Goal: Task Accomplishment & Management: Use online tool/utility

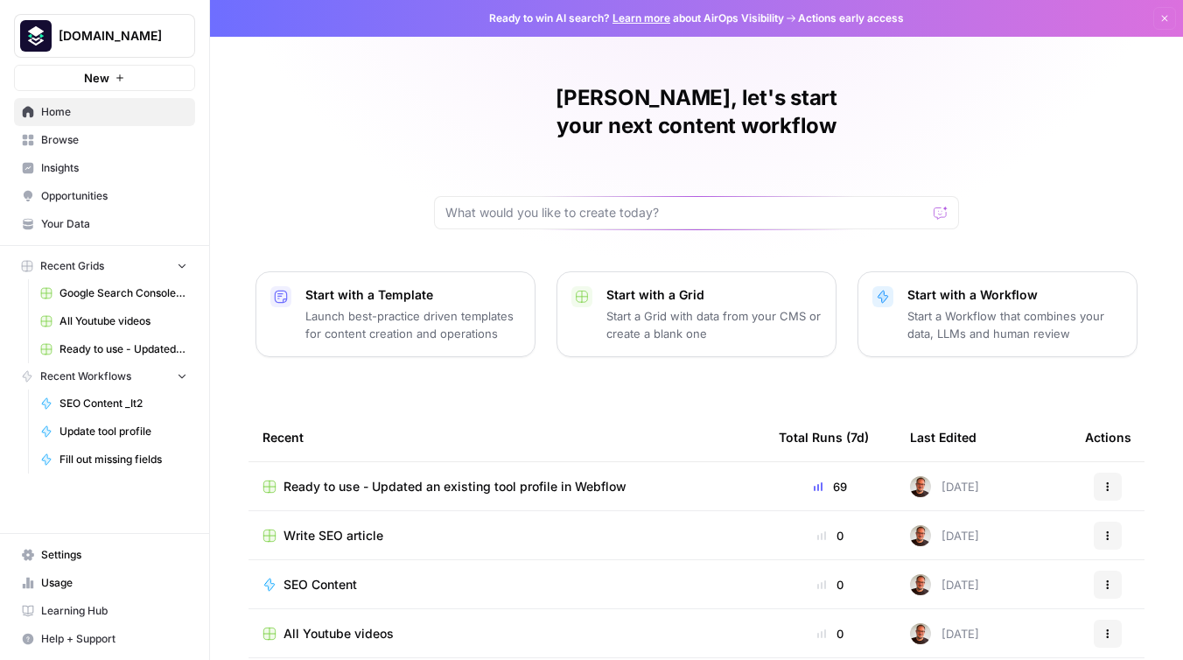
click at [343, 527] on span "Write SEO article" at bounding box center [334, 536] width 100 height 18
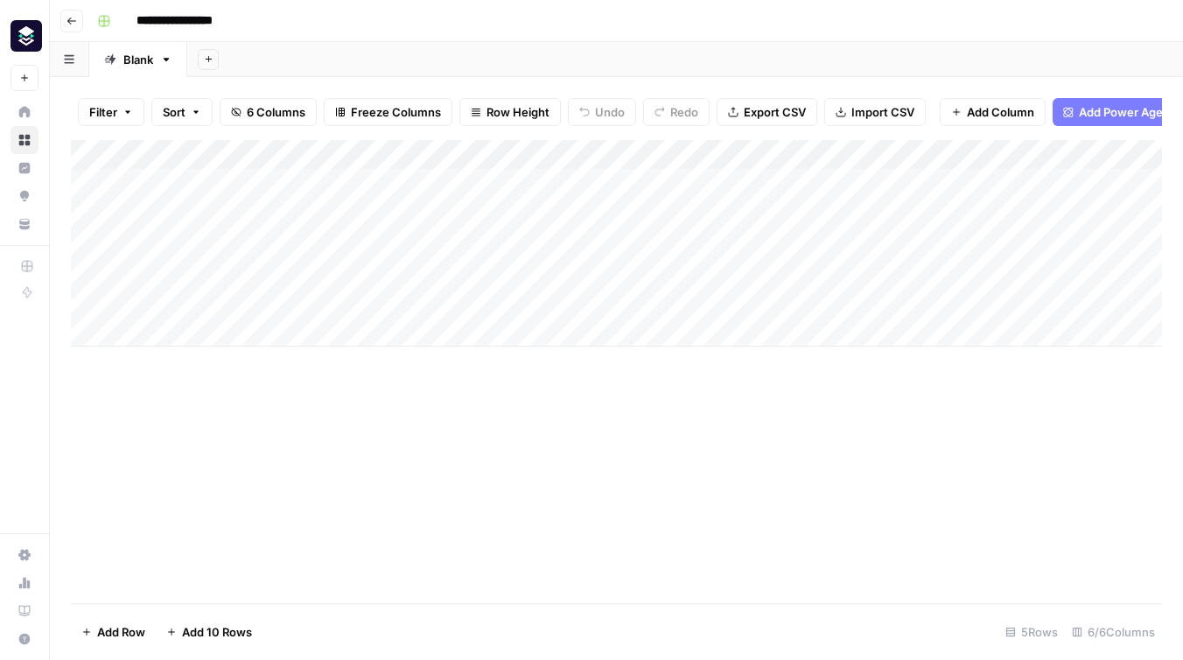
click at [234, 298] on div "Add Column" at bounding box center [616, 243] width 1091 height 207
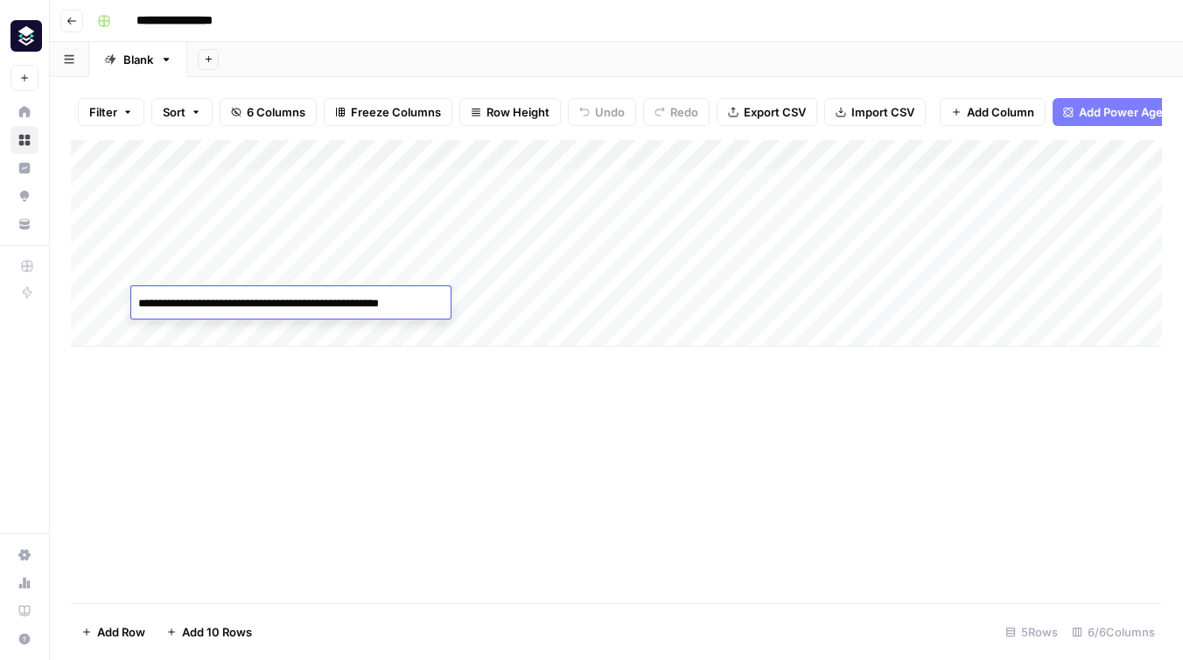
type textarea "**********"
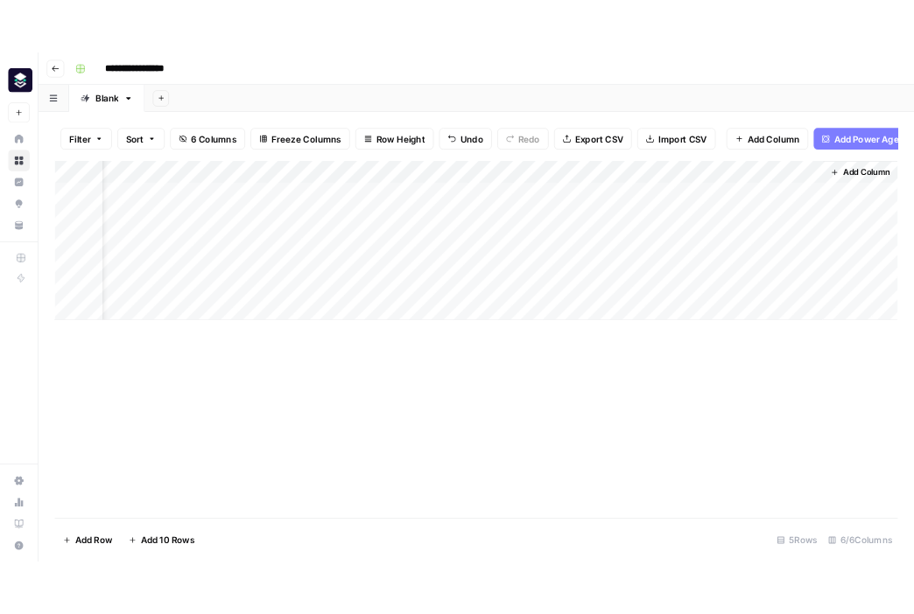
scroll to position [0, 49]
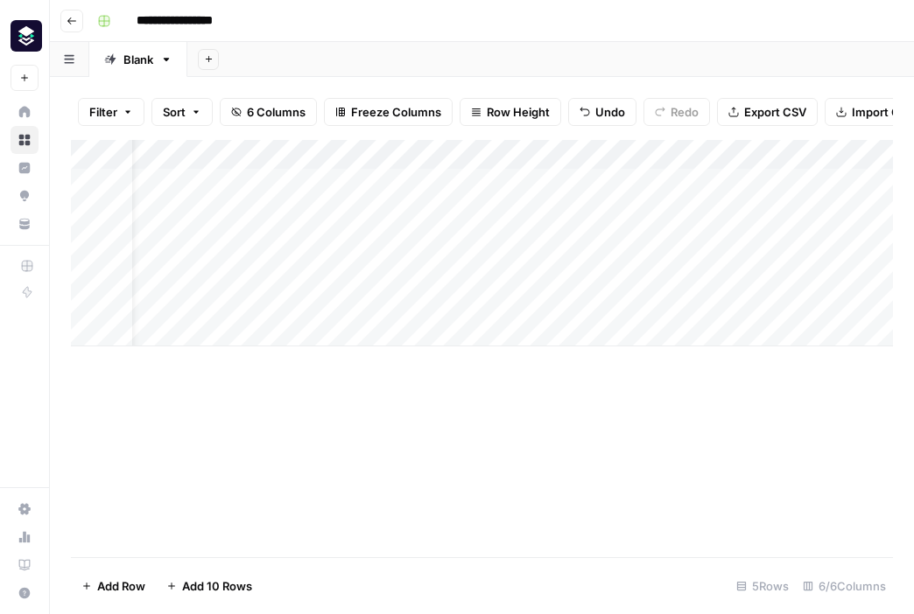
click at [68, 17] on icon "button" at bounding box center [72, 21] width 11 height 11
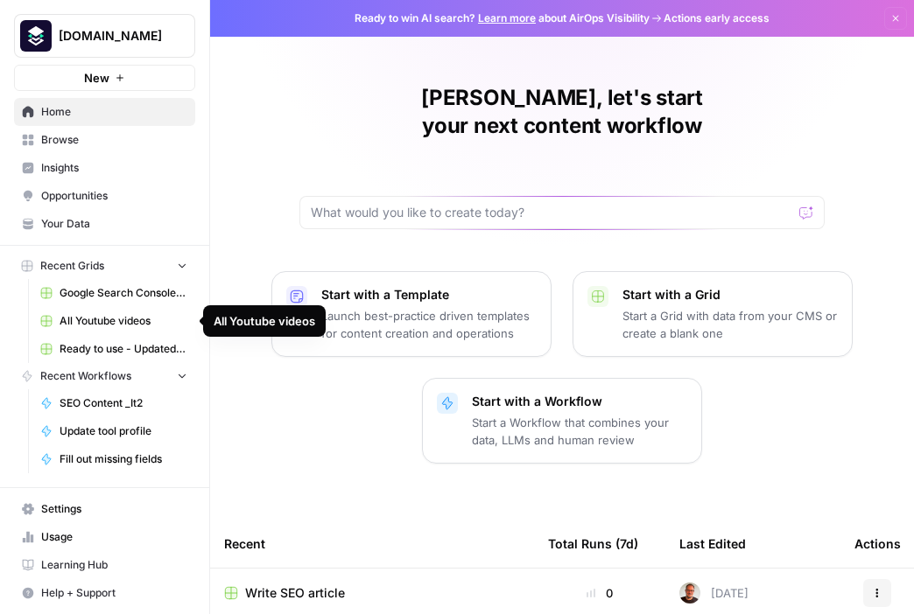
click at [113, 327] on span "All Youtube videos" at bounding box center [124, 321] width 128 height 16
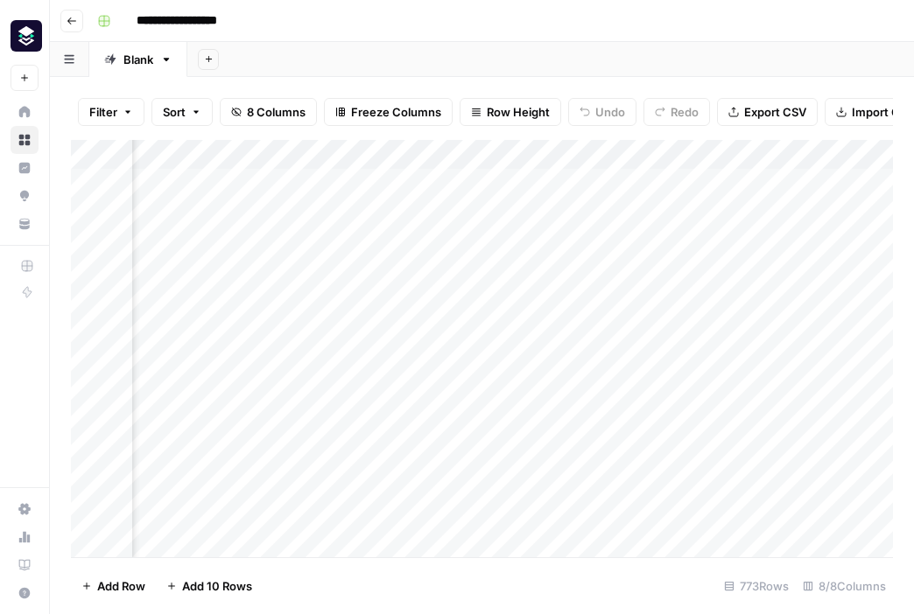
scroll to position [0, 441]
click at [757, 332] on div "Add Column" at bounding box center [482, 348] width 822 height 417
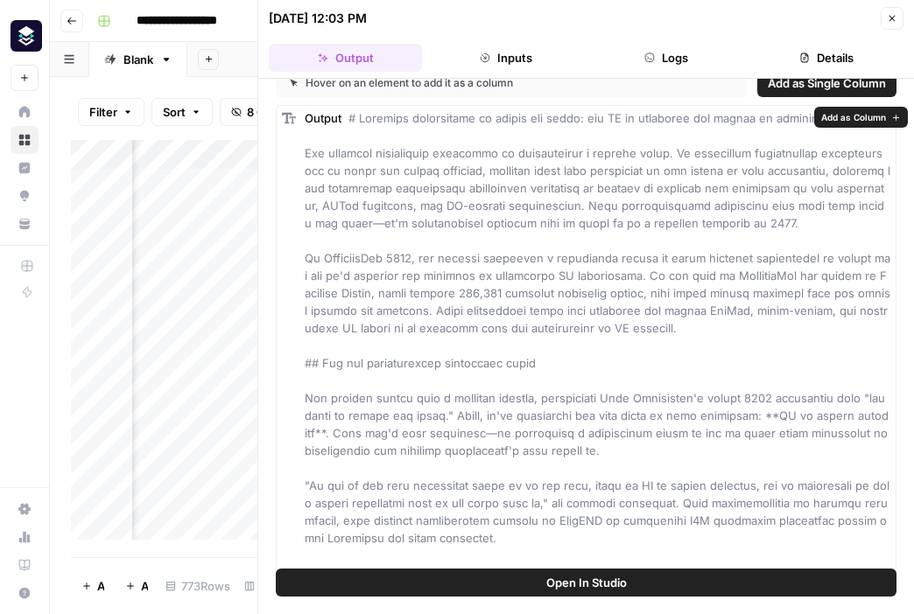
scroll to position [20, 0]
click at [897, 17] on button "Close" at bounding box center [891, 18] width 23 height 23
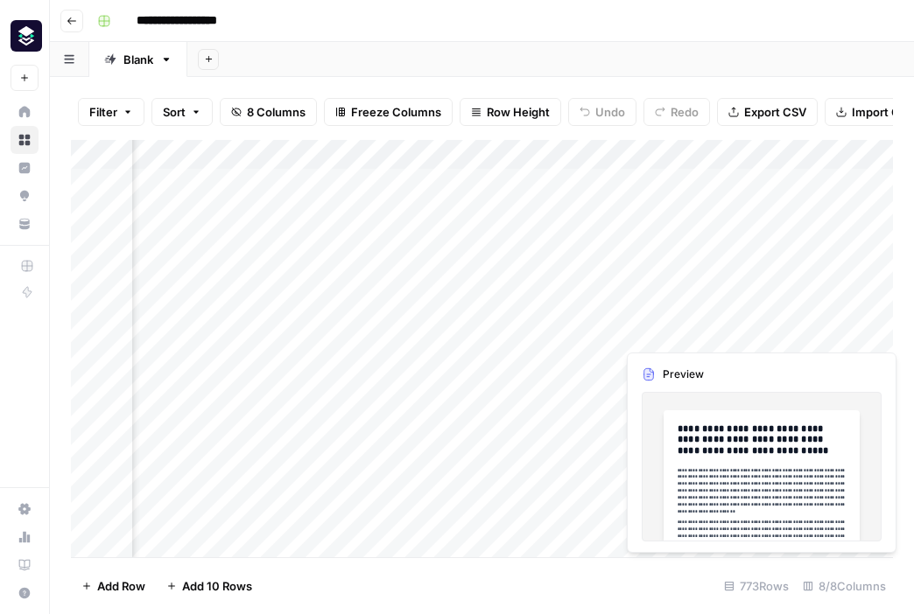
click at [819, 327] on div "Add Column" at bounding box center [482, 348] width 822 height 417
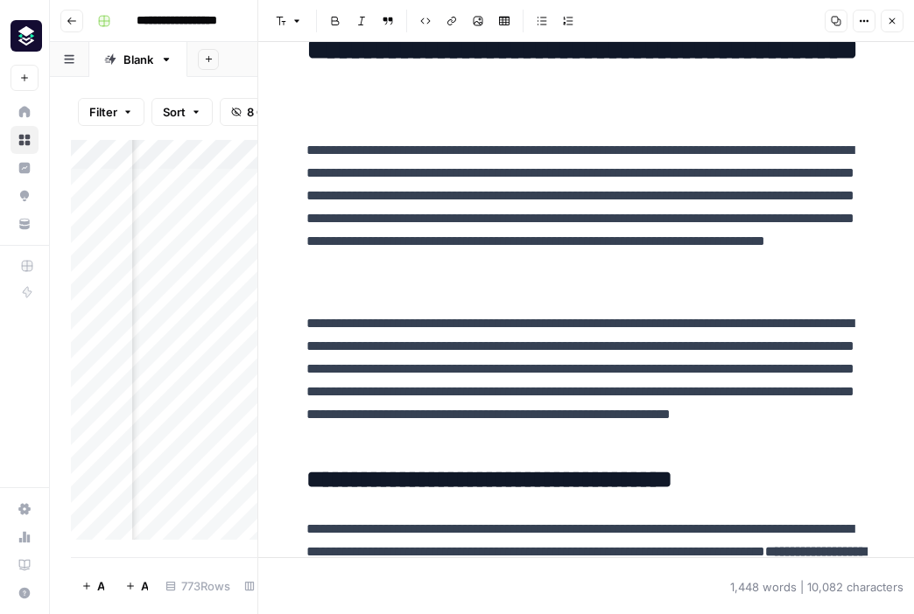
scroll to position [84, 0]
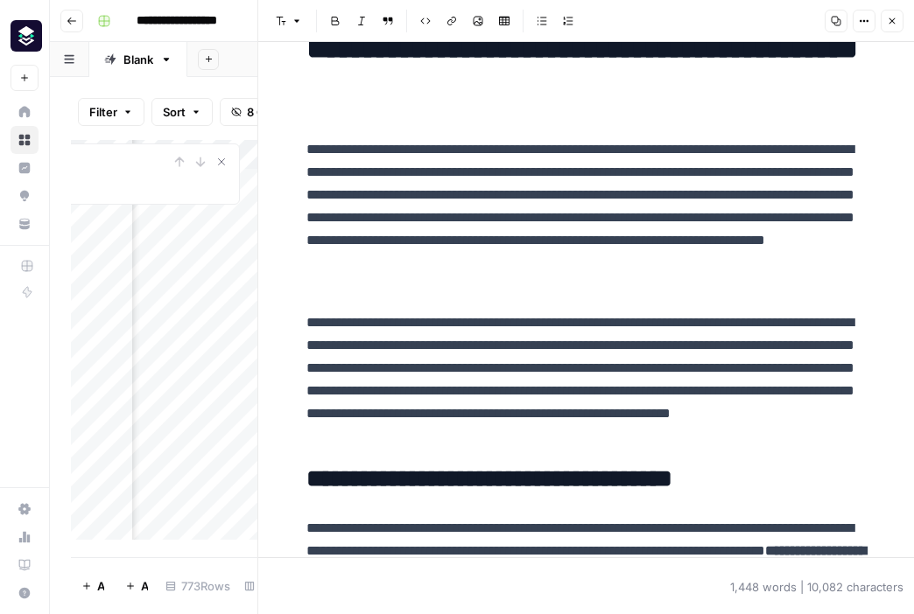
type input "***"
type input "[PERSON_NAME]"
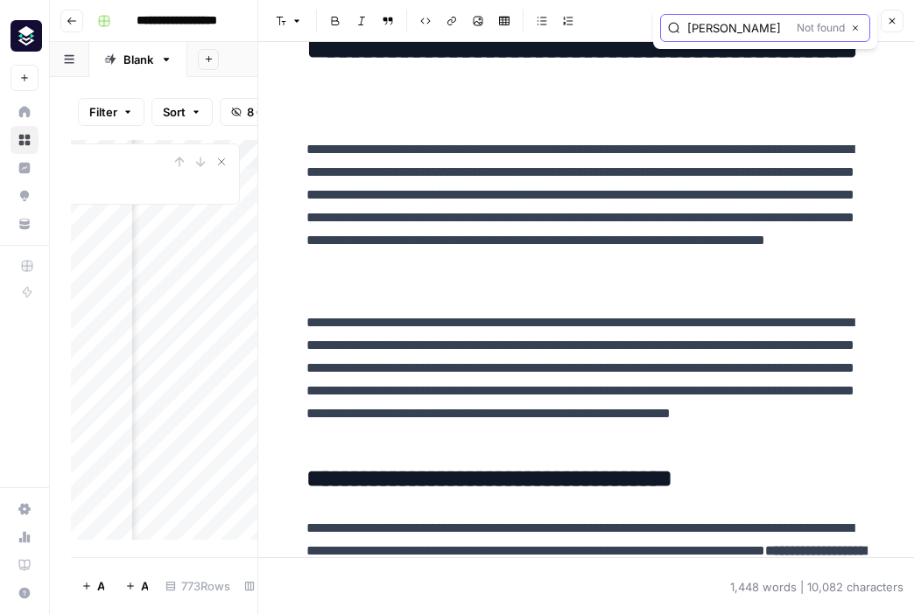
click at [855, 24] on icon "button" at bounding box center [855, 28] width 9 height 9
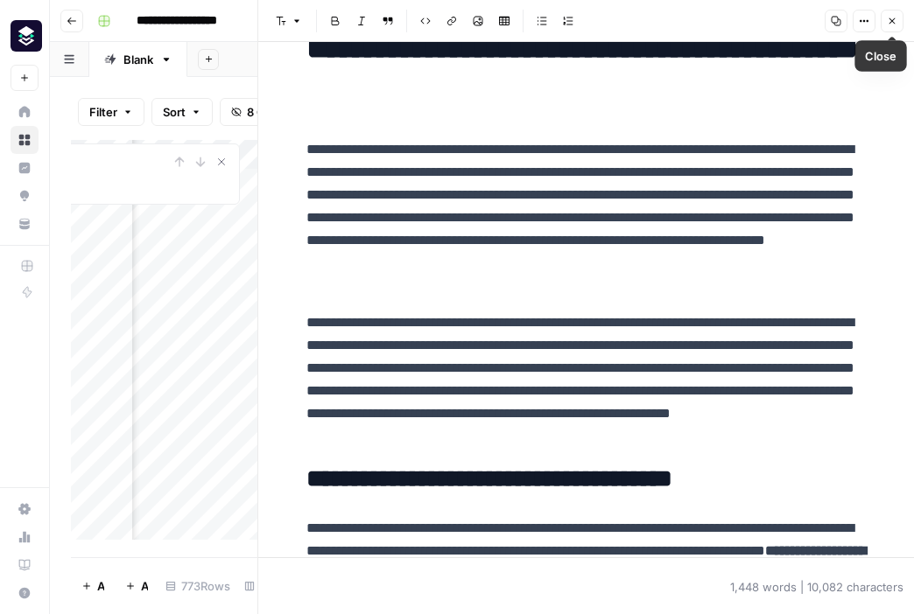
click at [896, 24] on icon "button" at bounding box center [891, 21] width 11 height 11
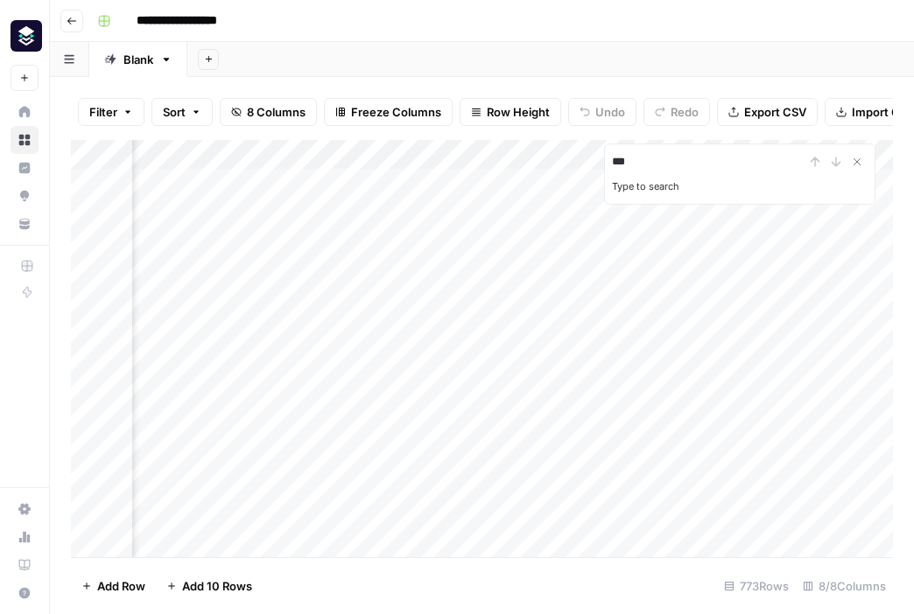
scroll to position [0, 416]
click at [782, 327] on div "Add Column" at bounding box center [482, 348] width 822 height 417
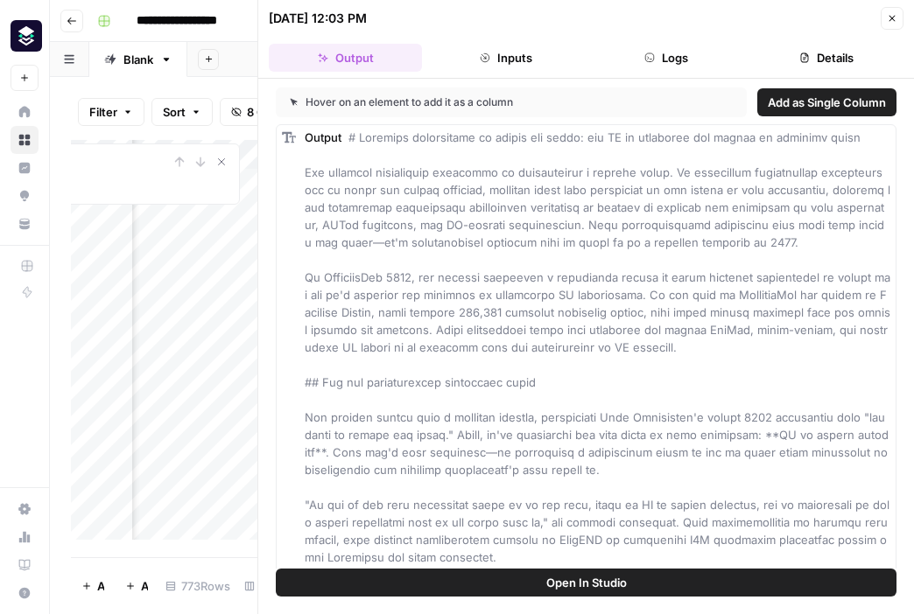
click at [895, 11] on button "Close" at bounding box center [891, 18] width 23 height 23
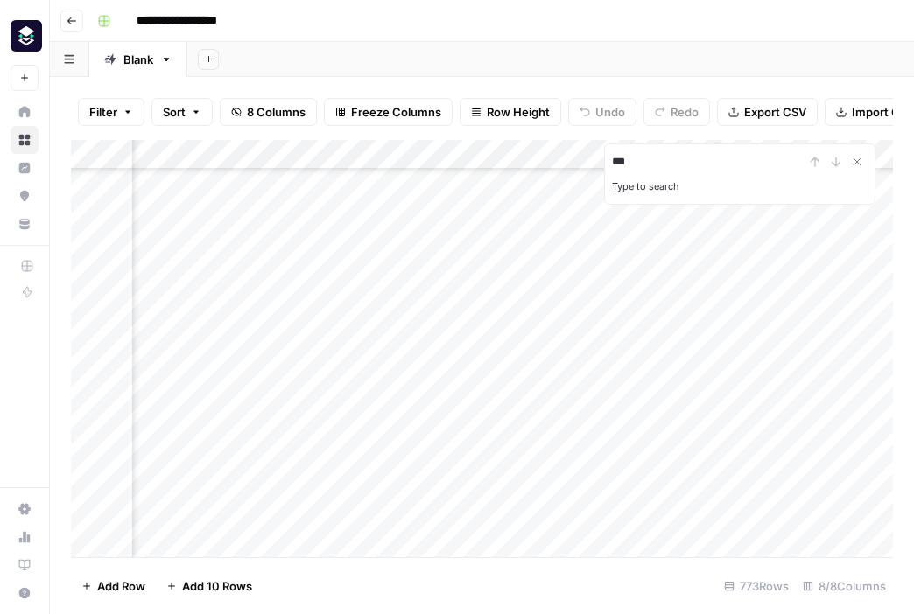
scroll to position [0, 416]
click at [858, 156] on icon "Close Search" at bounding box center [857, 162] width 14 height 14
click at [692, 159] on div "Add Column" at bounding box center [482, 348] width 822 height 417
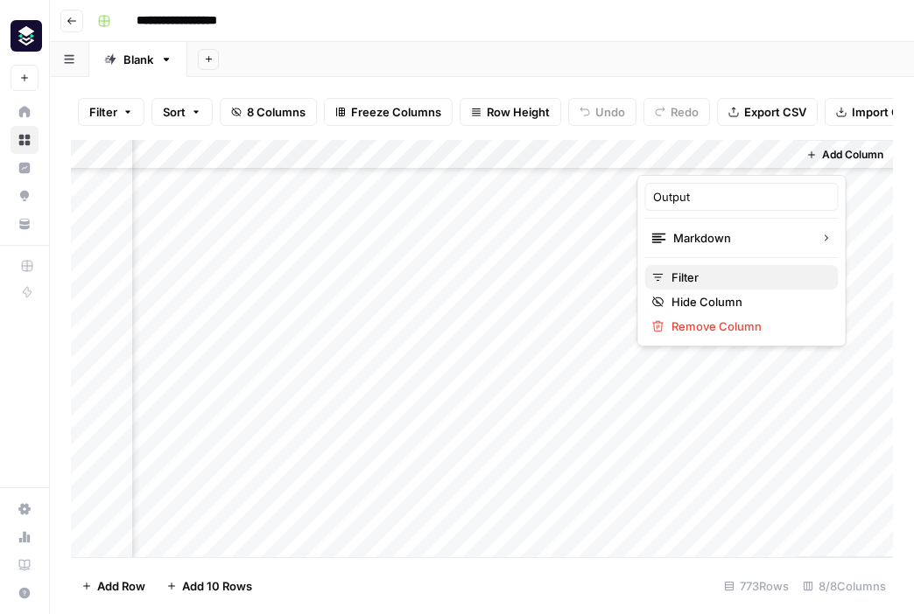
click at [697, 277] on span "Filter" at bounding box center [747, 278] width 153 height 18
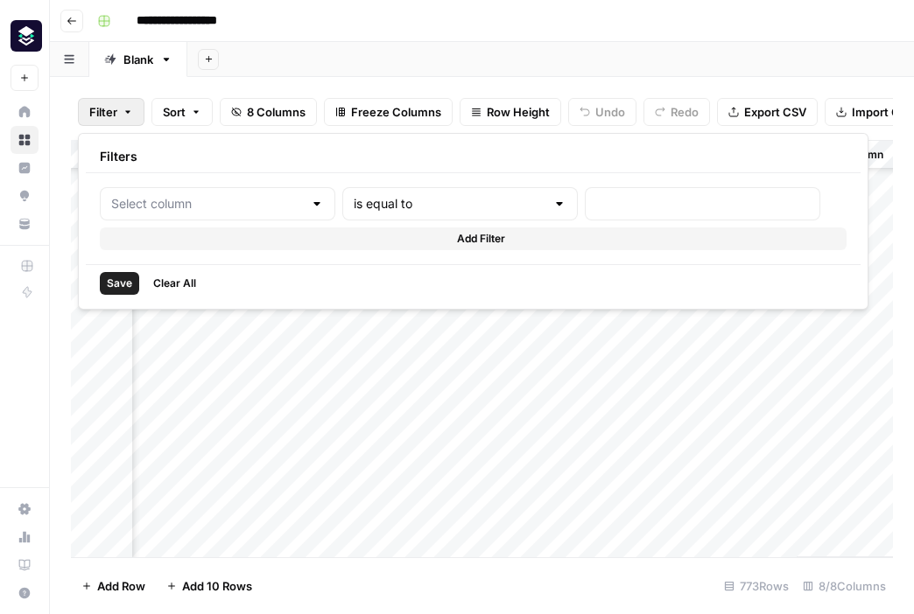
type input "Output"
click at [190, 286] on span "Clear All" at bounding box center [174, 284] width 43 height 16
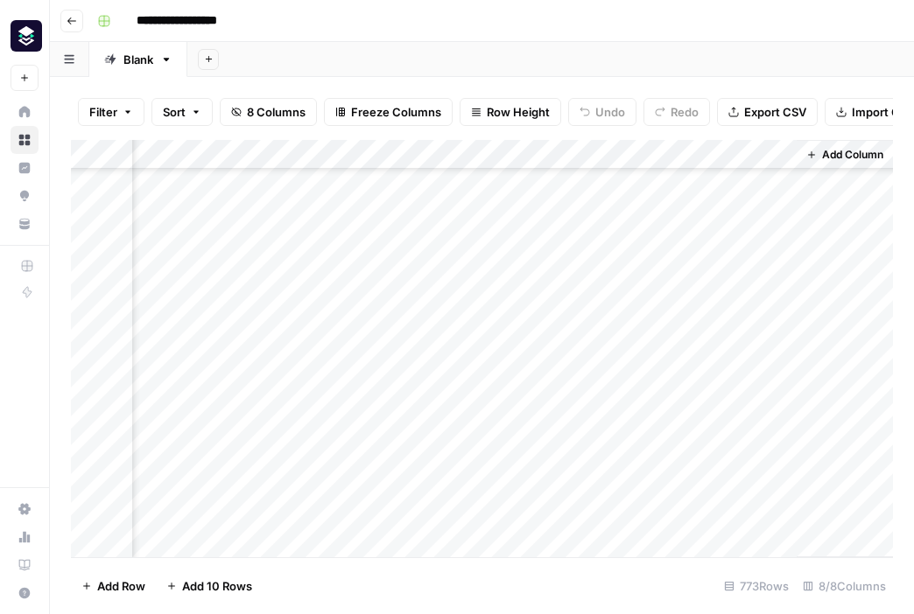
click at [830, 36] on header "**********" at bounding box center [482, 21] width 864 height 42
click at [823, 67] on div "Add Sheet" at bounding box center [550, 59] width 726 height 35
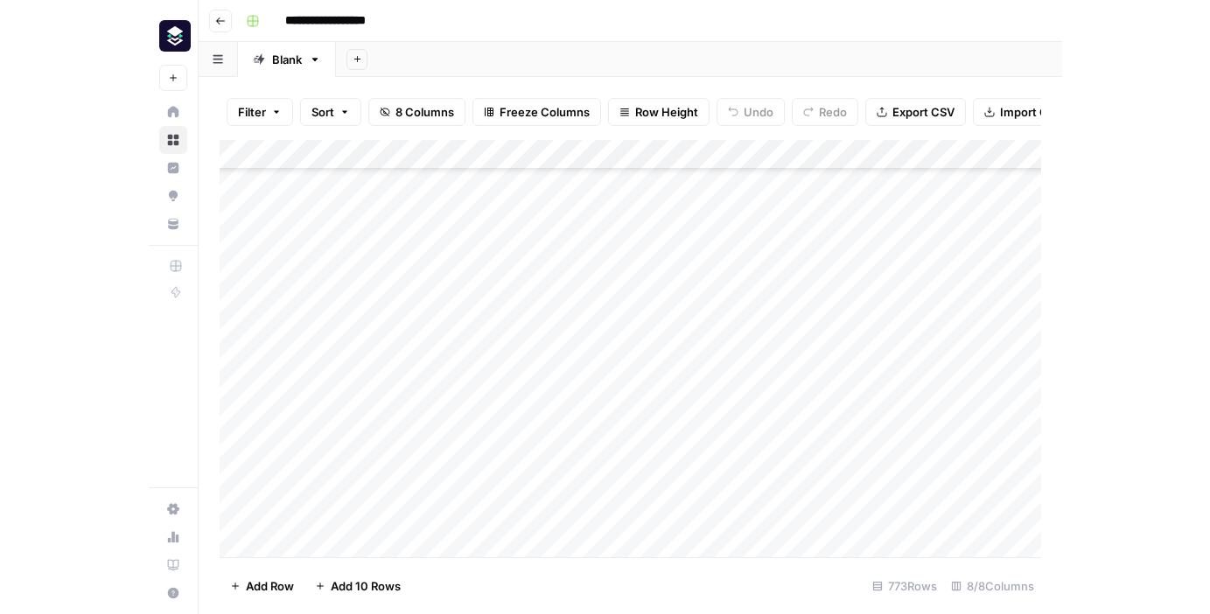
scroll to position [10670, 0]
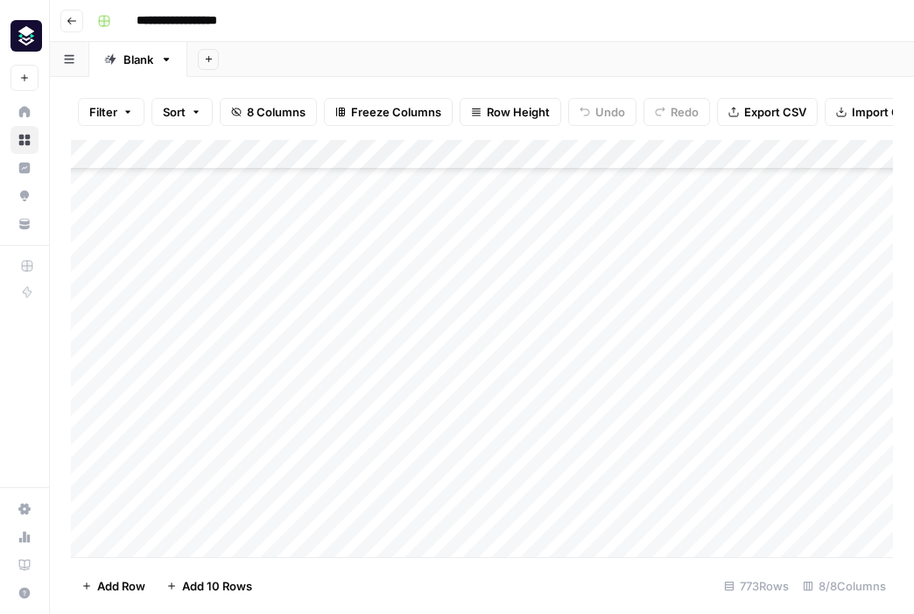
click at [67, 18] on icon "button" at bounding box center [72, 21] width 11 height 11
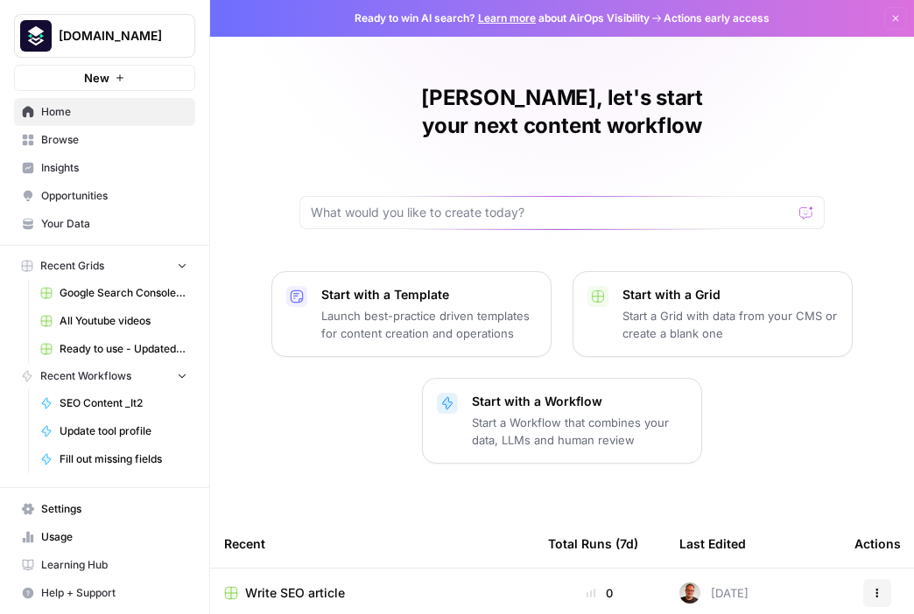
click at [98, 270] on span "Recent Grids" at bounding box center [72, 266] width 64 height 16
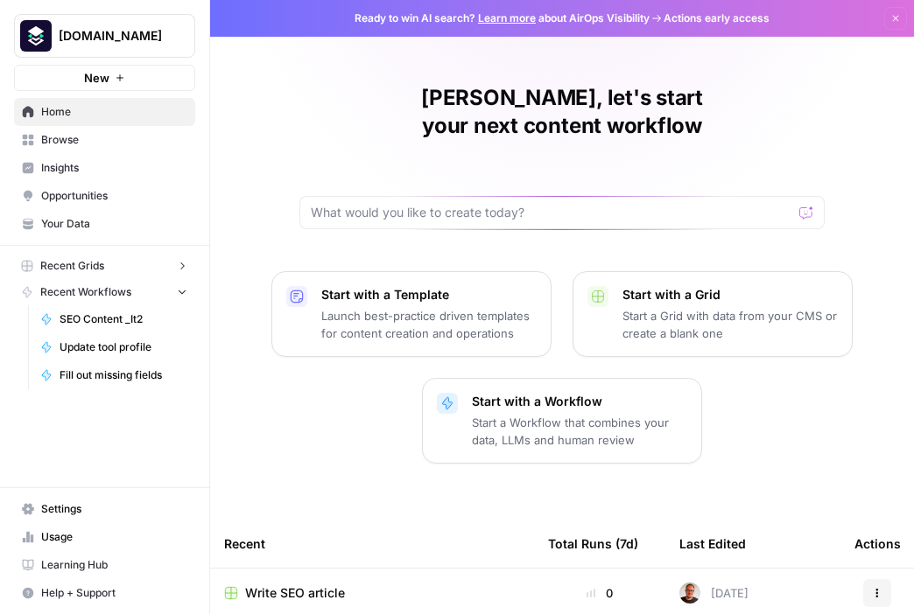
click at [98, 270] on span "Recent Grids" at bounding box center [72, 266] width 64 height 16
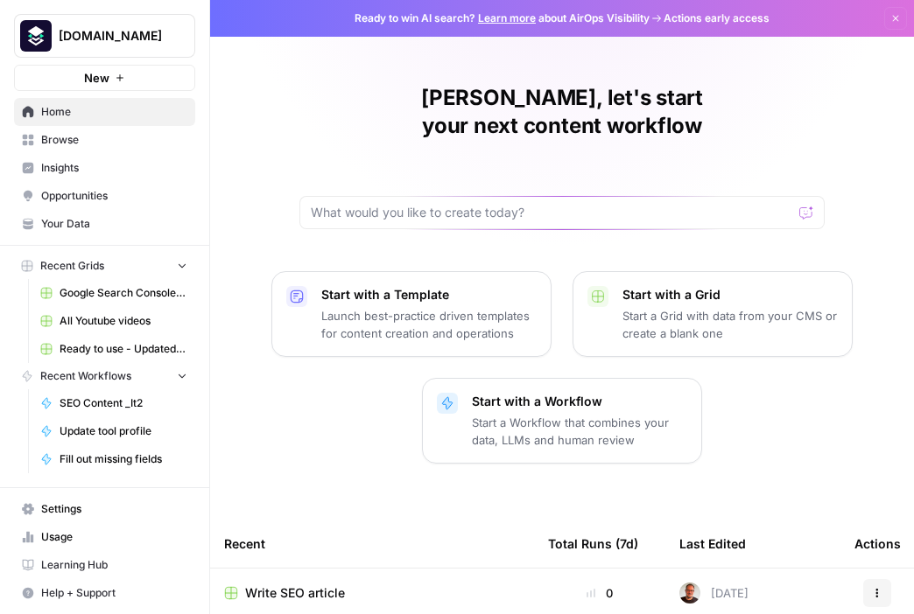
click at [59, 139] on span "Browse" at bounding box center [114, 140] width 146 height 16
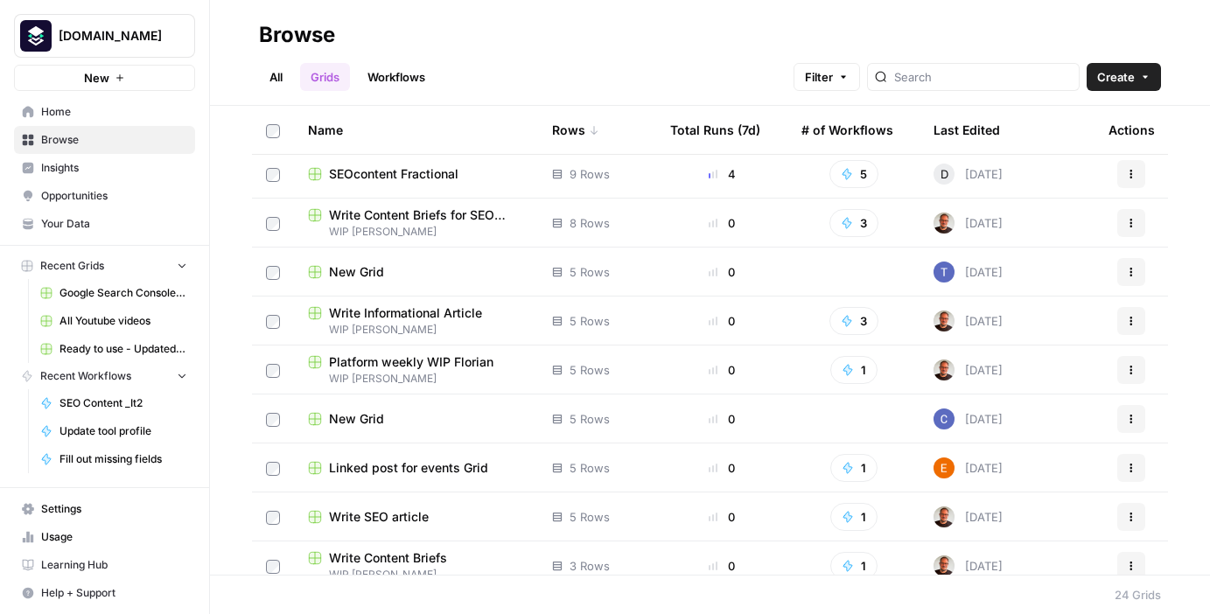
scroll to position [447, 0]
click at [1005, 84] on input "search" at bounding box center [983, 77] width 178 height 18
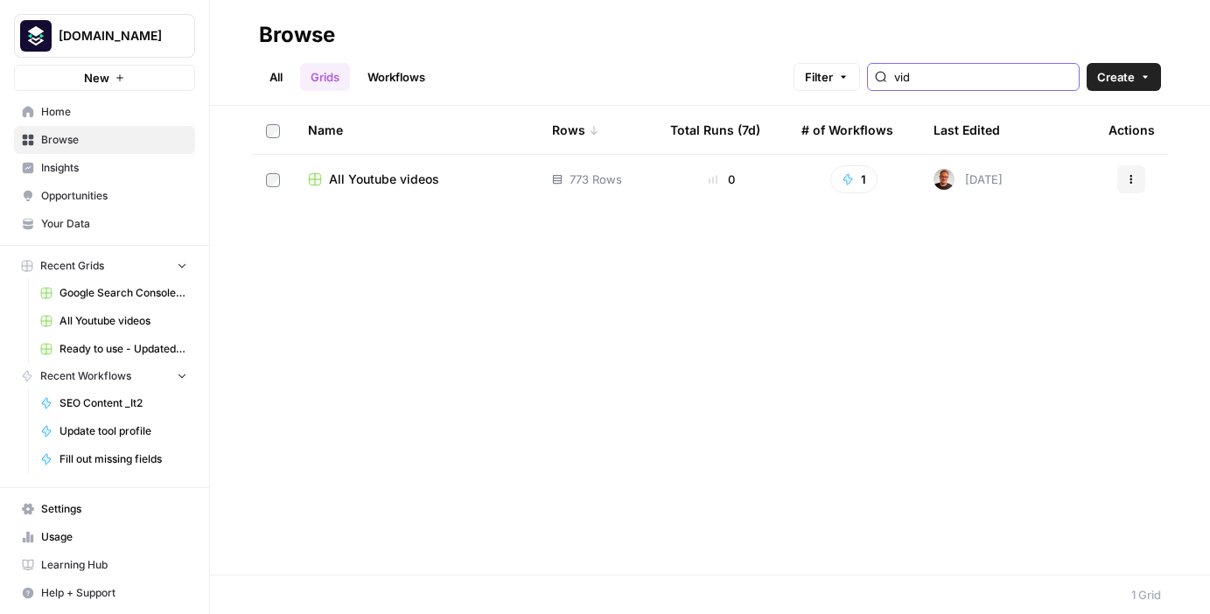
type input "vid"
